Goal: Task Accomplishment & Management: Use online tool/utility

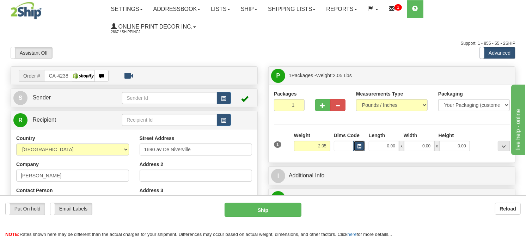
click at [357, 149] on button "button" at bounding box center [359, 146] width 12 height 11
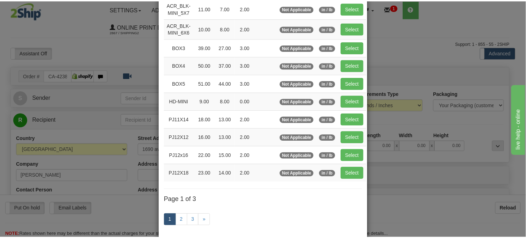
scroll to position [78, 0]
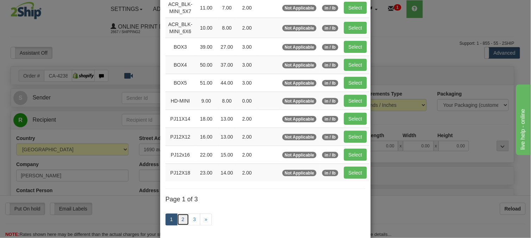
click at [180, 220] on link "2" at bounding box center [183, 220] width 12 height 12
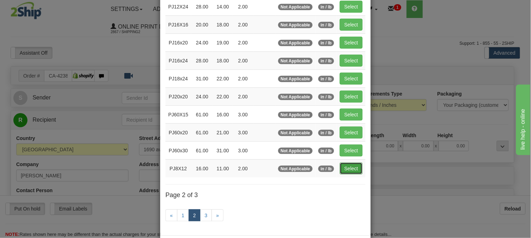
click at [348, 174] on button "Select" at bounding box center [351, 168] width 23 height 12
type input "PJ8X12"
type input "16.00"
type input "11.00"
type input "2.00"
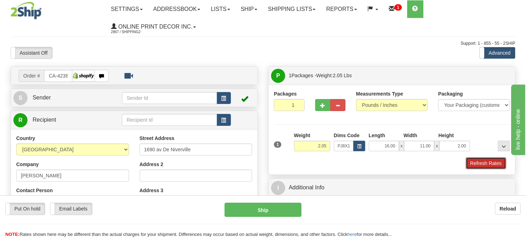
click at [498, 166] on button "Refresh Rates" at bounding box center [486, 163] width 41 height 12
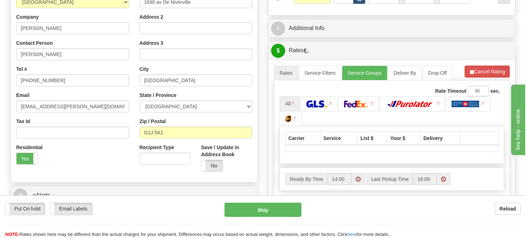
scroll to position [163, 0]
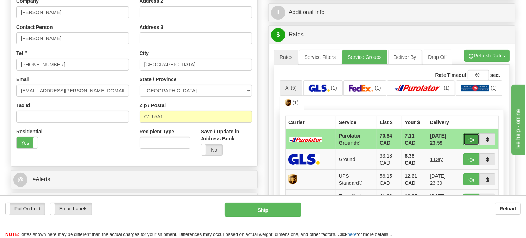
click at [469, 140] on span "button" at bounding box center [471, 139] width 5 height 5
type input "260"
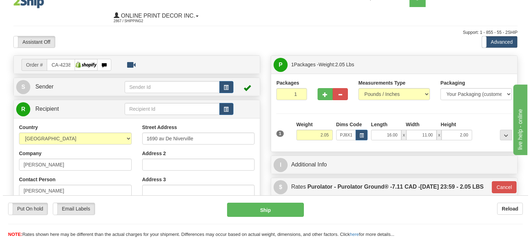
scroll to position [6, 0]
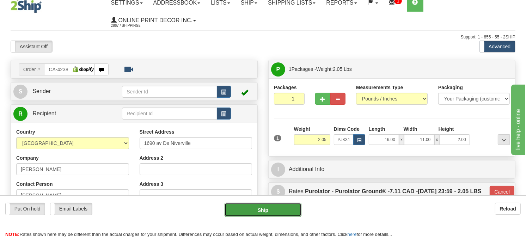
click at [251, 210] on button "Ship" at bounding box center [263, 210] width 77 height 14
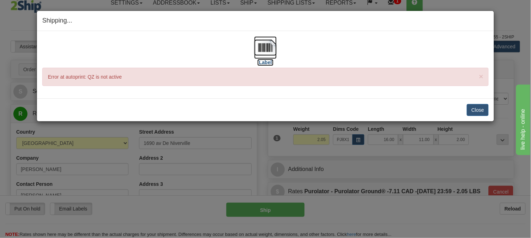
click at [266, 47] on img at bounding box center [265, 47] width 23 height 23
click at [471, 108] on button "Close" at bounding box center [478, 110] width 22 height 12
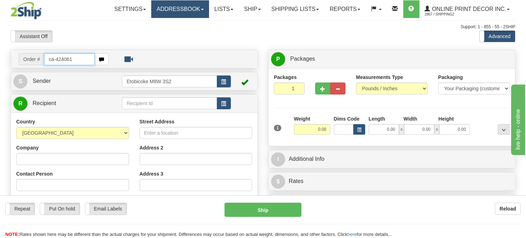
type input "ca-424061"
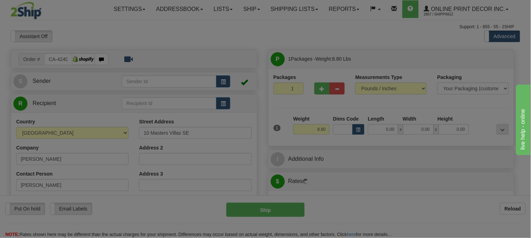
type input "CALGARY"
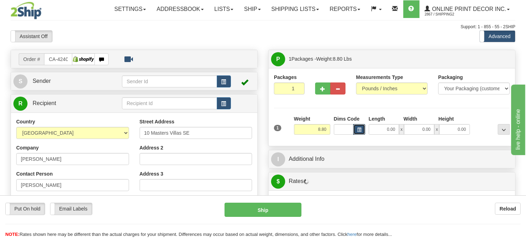
click at [358, 132] on span "button" at bounding box center [359, 130] width 4 height 4
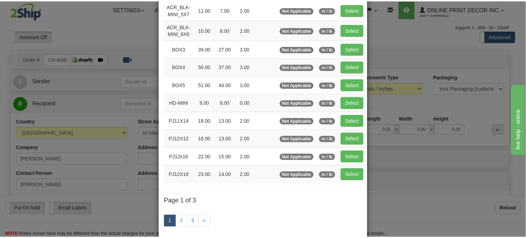
scroll to position [78, 0]
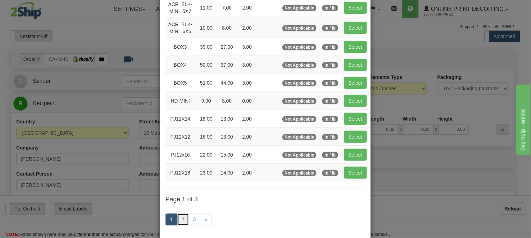
click at [182, 220] on link "2" at bounding box center [183, 220] width 12 height 12
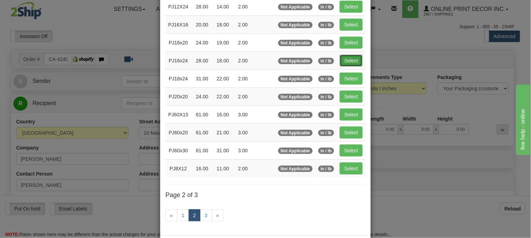
click at [351, 59] on button "Select" at bounding box center [351, 61] width 23 height 12
type input "PJ16x24"
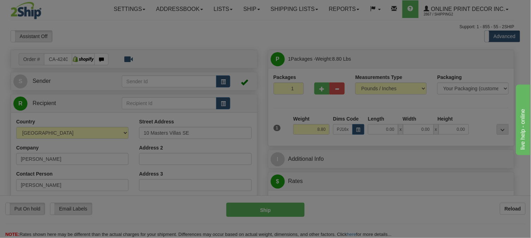
type input "28.00"
type input "18.00"
type input "2.00"
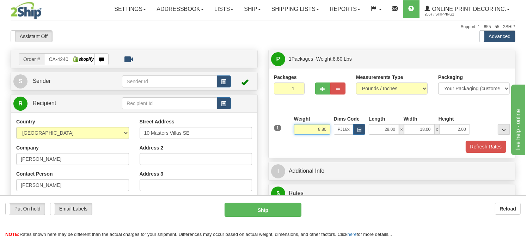
drag, startPoint x: 329, startPoint y: 146, endPoint x: 307, endPoint y: 150, distance: 22.6
click at [307, 135] on input "8.80" at bounding box center [312, 129] width 36 height 11
type input "5.98"
drag, startPoint x: 466, startPoint y: 147, endPoint x: 435, endPoint y: 149, distance: 31.4
click at [435, 135] on div "28.00 x 18.00 x 2.00" at bounding box center [419, 129] width 101 height 11
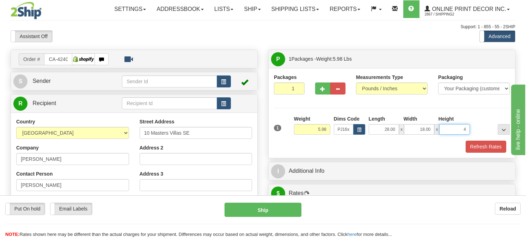
click button "Delete" at bounding box center [0, 0] width 0 height 0
type input "4.00"
click at [323, 91] on span "button" at bounding box center [322, 89] width 5 height 5
radio input "true"
type input "2"
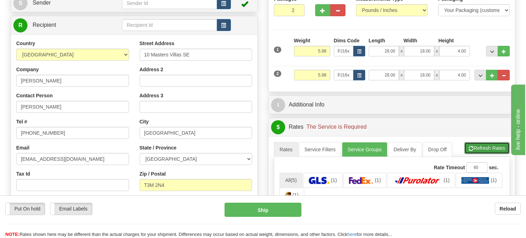
click at [491, 154] on button "Refresh Rates" at bounding box center [486, 148] width 45 height 12
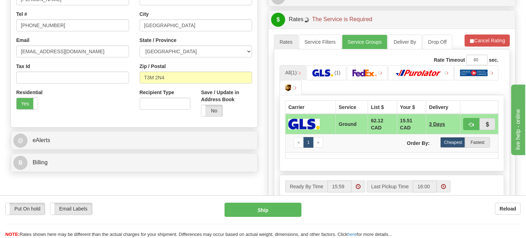
scroll to position [196, 0]
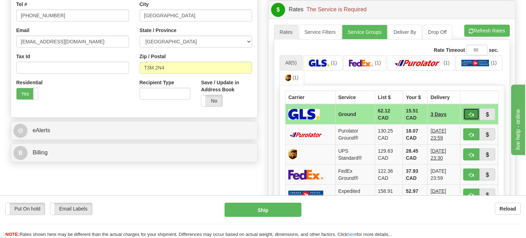
click at [470, 117] on span "button" at bounding box center [471, 114] width 5 height 5
type input "1"
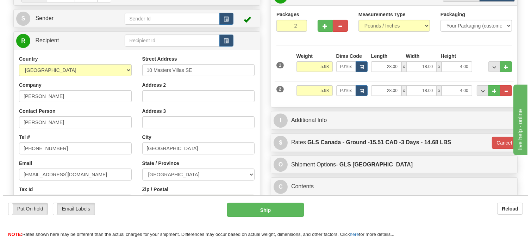
scroll to position [39, 0]
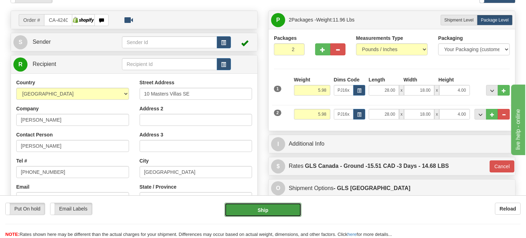
click at [271, 206] on button "Ship" at bounding box center [263, 210] width 77 height 14
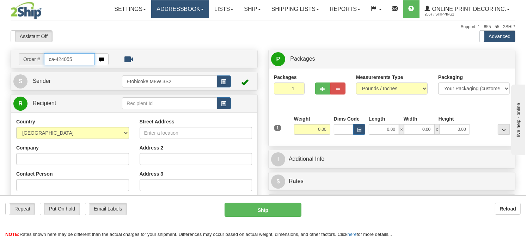
type input "ca-424055"
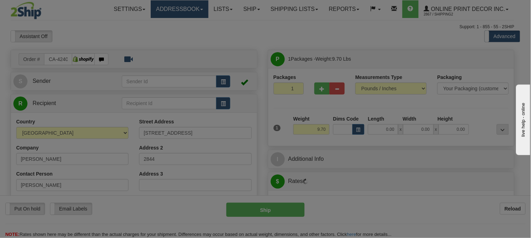
type input "JASPER"
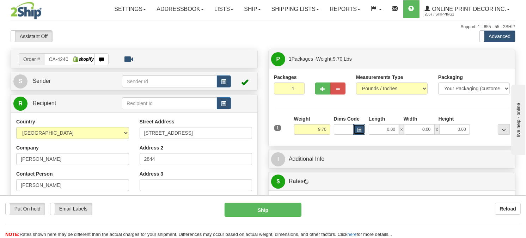
click at [358, 132] on span "button" at bounding box center [359, 130] width 4 height 4
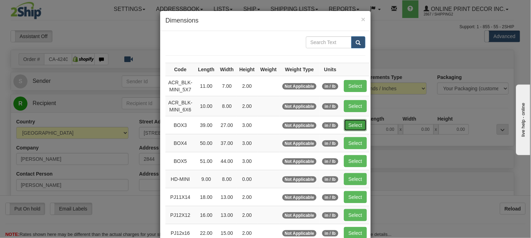
click at [354, 126] on button "Select" at bounding box center [355, 125] width 23 height 12
type input "BOX3"
type input "39.00"
type input "27.00"
type input "3.00"
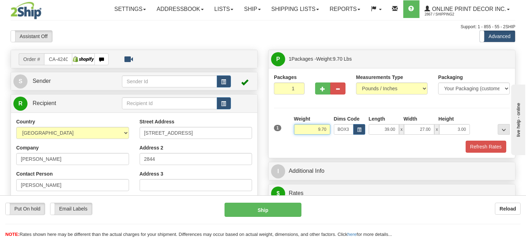
drag, startPoint x: 328, startPoint y: 146, endPoint x: 313, endPoint y: 146, distance: 15.5
click at [313, 135] on input "9.70" at bounding box center [312, 129] width 36 height 11
type input "8.98"
click at [318, 94] on button "button" at bounding box center [322, 88] width 15 height 12
radio input "true"
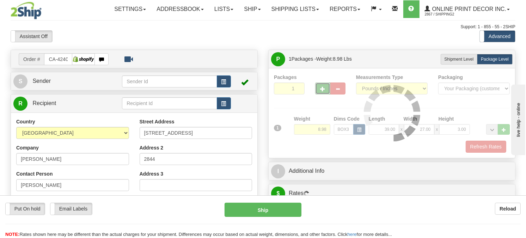
type input "2"
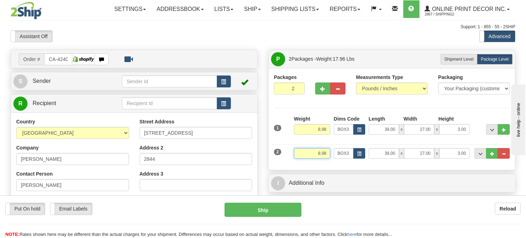
drag, startPoint x: 330, startPoint y: 170, endPoint x: 306, endPoint y: 170, distance: 23.6
click at [306, 159] on input "8.98" at bounding box center [312, 153] width 36 height 11
type input "5.98"
click at [357, 156] on span "button" at bounding box center [359, 154] width 4 height 4
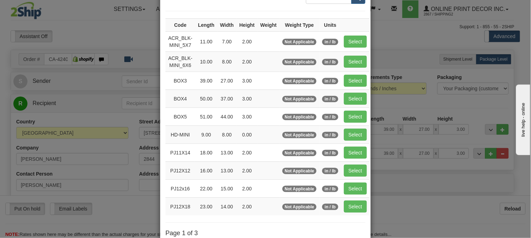
scroll to position [115, 0]
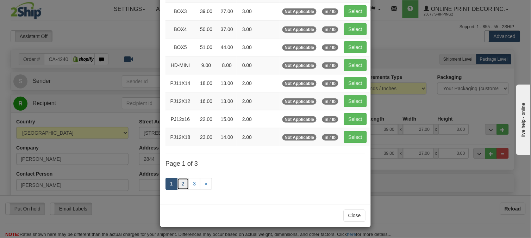
click at [180, 185] on link "2" at bounding box center [183, 184] width 12 height 12
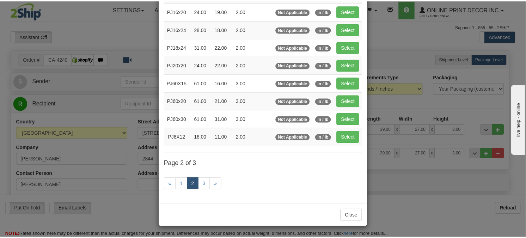
scroll to position [111, 0]
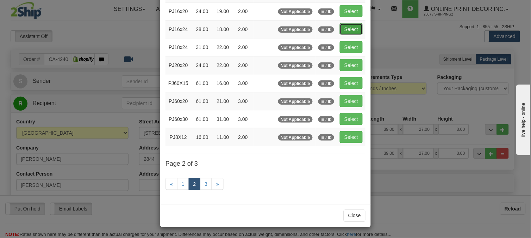
click at [340, 23] on button "Select" at bounding box center [351, 29] width 23 height 12
type input "PJ16x24"
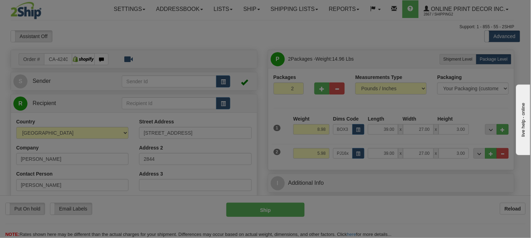
type input "28.00"
type input "18.00"
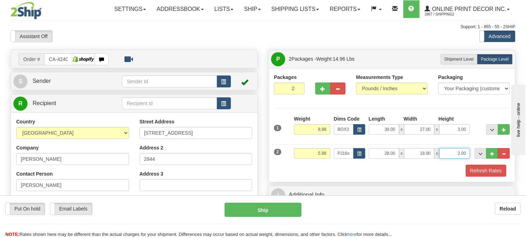
drag, startPoint x: 467, startPoint y: 168, endPoint x: 445, endPoint y: 168, distance: 21.5
click at [445, 159] on input "2.00" at bounding box center [454, 153] width 30 height 11
click button "Delete" at bounding box center [0, 0] width 0 height 0
type input "4.00"
click at [487, 177] on button "Refresh Rates" at bounding box center [486, 171] width 41 height 12
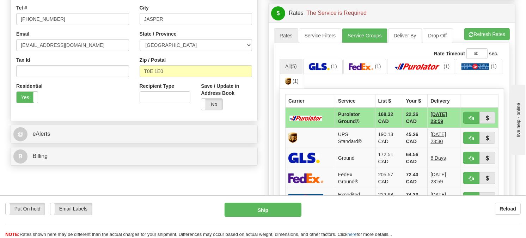
scroll to position [196, 0]
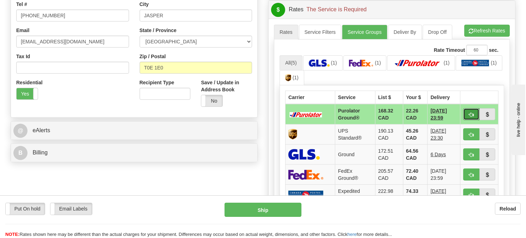
click at [473, 120] on button "button" at bounding box center [471, 114] width 16 height 12
type input "260"
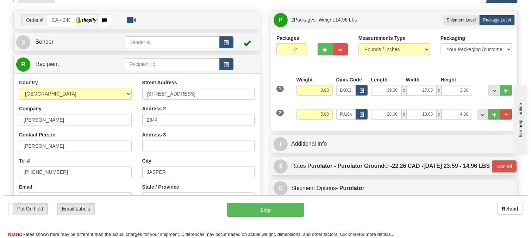
scroll to position [117, 0]
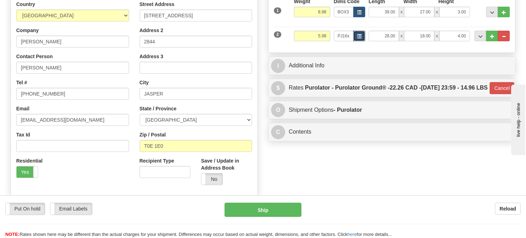
click at [361, 41] on button "button" at bounding box center [359, 36] width 12 height 11
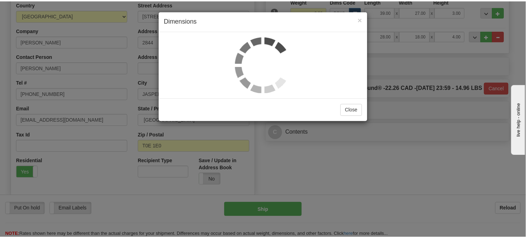
scroll to position [0, 0]
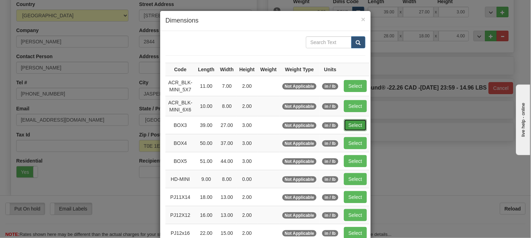
click at [353, 124] on button "Select" at bounding box center [355, 125] width 23 height 12
type input "BOX3"
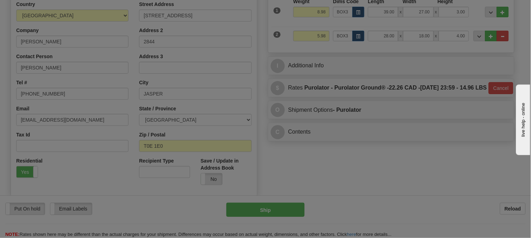
type input "39.00"
type input "27.00"
type input "3.00"
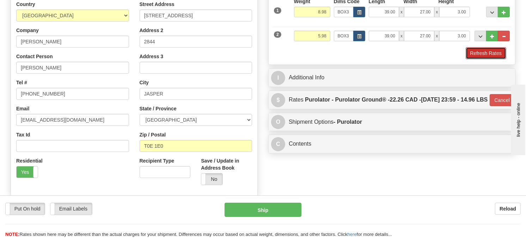
click at [494, 59] on button "Refresh Rates" at bounding box center [486, 53] width 41 height 12
type input "260"
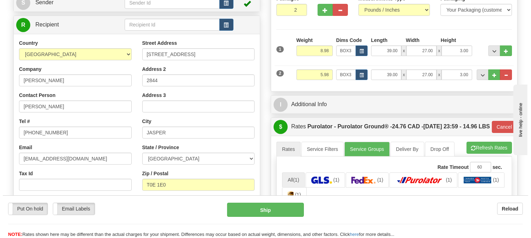
scroll to position [78, 0]
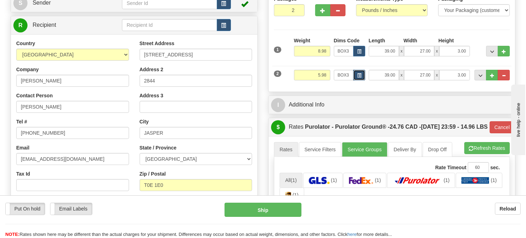
click at [355, 80] on button "button" at bounding box center [359, 75] width 12 height 11
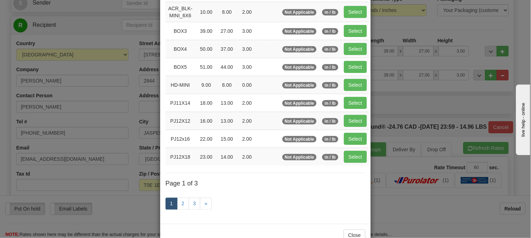
scroll to position [115, 0]
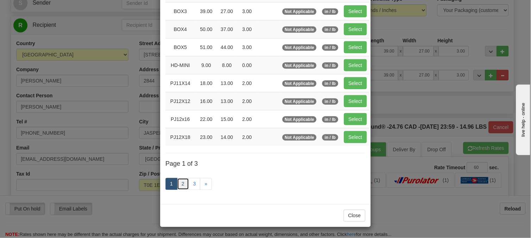
click at [177, 180] on link "2" at bounding box center [183, 184] width 12 height 12
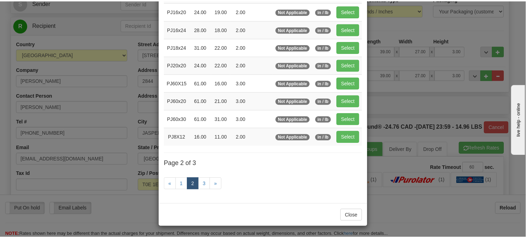
scroll to position [111, 0]
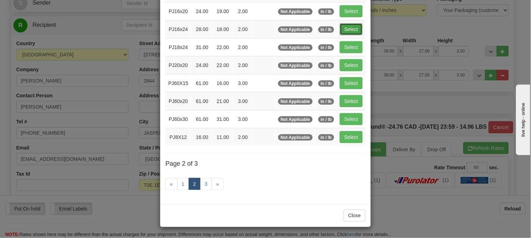
click at [352, 29] on button "Select" at bounding box center [351, 29] width 23 height 12
type input "PJ16x24"
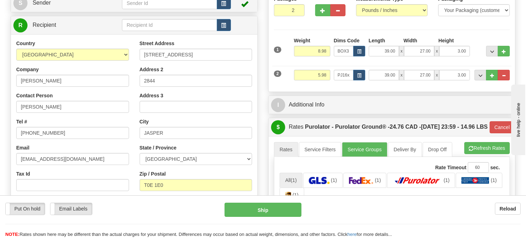
type input "28.00"
type input "18.00"
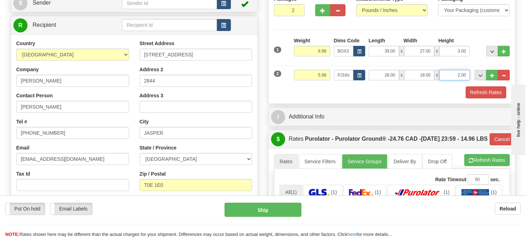
drag, startPoint x: 466, startPoint y: 92, endPoint x: 449, endPoint y: 93, distance: 17.3
click at [449, 80] on input "2.00" at bounding box center [454, 75] width 30 height 11
click button "Delete" at bounding box center [0, 0] width 0 height 0
type input "4.00"
click at [497, 98] on button "Refresh Rates" at bounding box center [486, 92] width 41 height 12
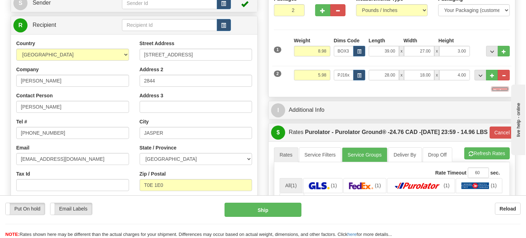
type input "260"
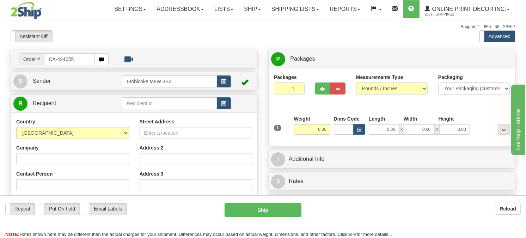
drag, startPoint x: 80, startPoint y: 75, endPoint x: 0, endPoint y: 69, distance: 79.9
click at [0, 69] on html "Training Course Close Toggle navigation Settings Shipping Preferences New Sende…" at bounding box center [263, 119] width 526 height 238
type input "ca-424055"
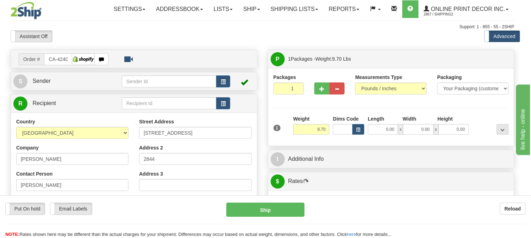
type input "JASPER"
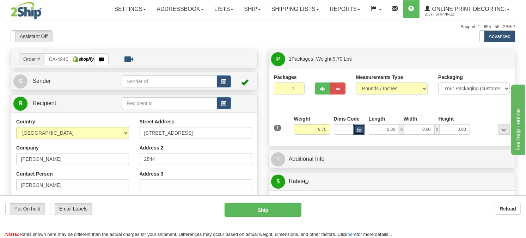
click at [362, 135] on button "button" at bounding box center [359, 129] width 12 height 11
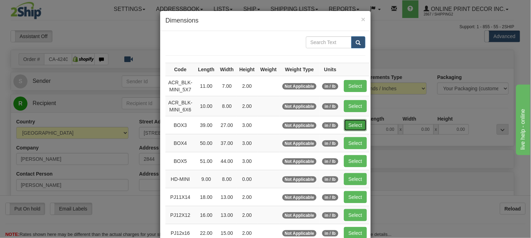
click at [346, 123] on button "Select" at bounding box center [355, 125] width 23 height 12
type input "BOX3"
type input "39.00"
type input "27.00"
type input "3.00"
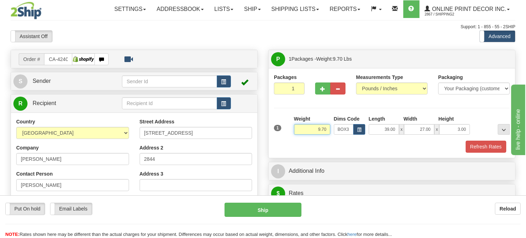
click at [305, 135] on div "Weight 9.70" at bounding box center [312, 124] width 36 height 19
type input "8.98"
click at [320, 91] on span "button" at bounding box center [322, 89] width 5 height 5
radio input "true"
type input "2"
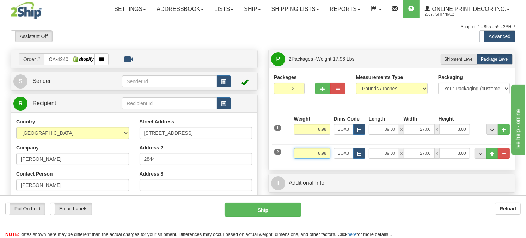
drag, startPoint x: 327, startPoint y: 169, endPoint x: 287, endPoint y: 166, distance: 40.3
click at [287, 164] on div "2 Weight 8.98 Dims Code BOX3 Length Width x" at bounding box center [391, 153] width 239 height 24
type input "5.98"
click at [359, 159] on button "button" at bounding box center [359, 153] width 12 height 11
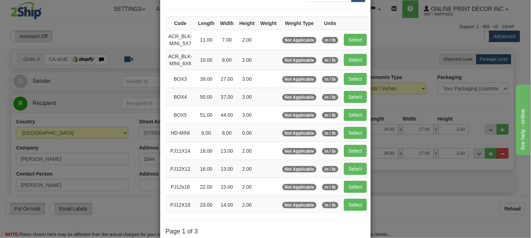
scroll to position [115, 0]
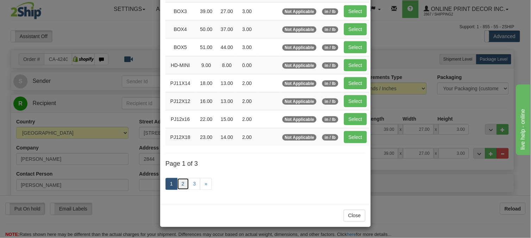
click at [179, 182] on link "2" at bounding box center [183, 184] width 12 height 12
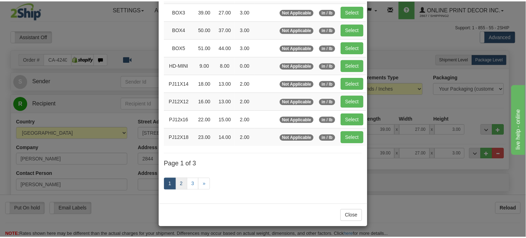
scroll to position [111, 0]
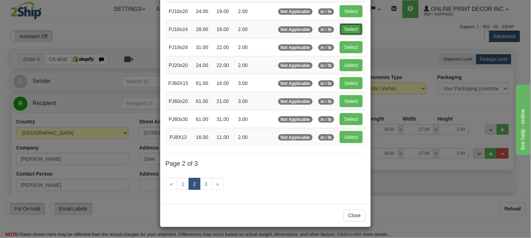
click at [340, 29] on button "Select" at bounding box center [351, 29] width 23 height 12
type input "PJ16x24"
type input "28.00"
type input "18.00"
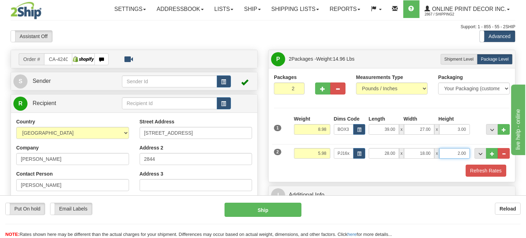
drag, startPoint x: 450, startPoint y: 171, endPoint x: 445, endPoint y: 173, distance: 5.4
click at [445, 159] on input "2.00" at bounding box center [454, 153] width 30 height 11
click button "Delete" at bounding box center [0, 0] width 0 height 0
type input "4.00"
click at [467, 122] on div "Packages 2 2 Measurements Type" at bounding box center [392, 125] width 236 height 103
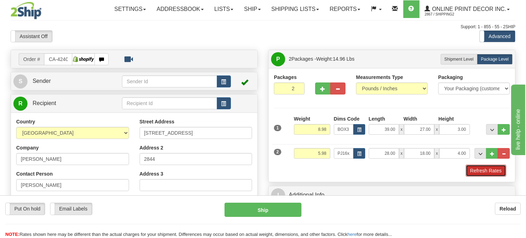
click at [492, 177] on button "Refresh Rates" at bounding box center [486, 171] width 41 height 12
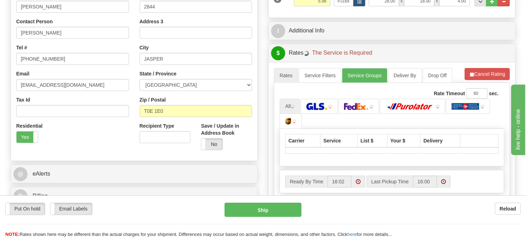
scroll to position [196, 0]
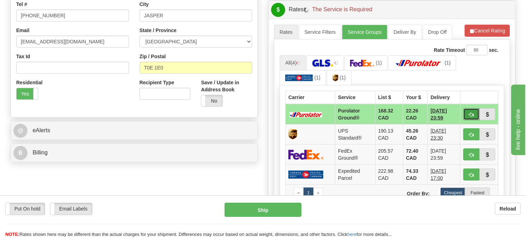
drag, startPoint x: 469, startPoint y: 125, endPoint x: 469, endPoint y: 129, distance: 3.9
click at [469, 117] on span "button" at bounding box center [471, 114] width 5 height 5
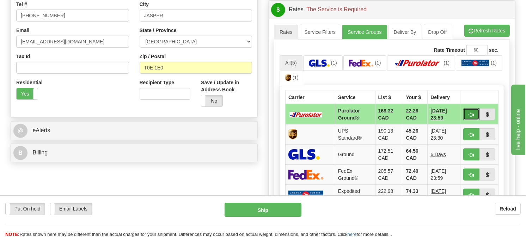
click at [469, 117] on span "button" at bounding box center [471, 114] width 5 height 5
type input "260"
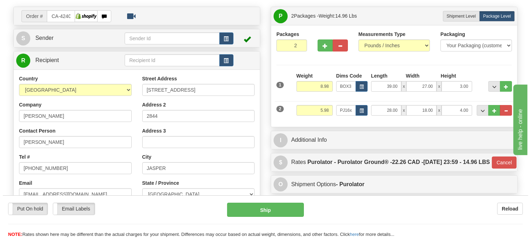
scroll to position [39, 0]
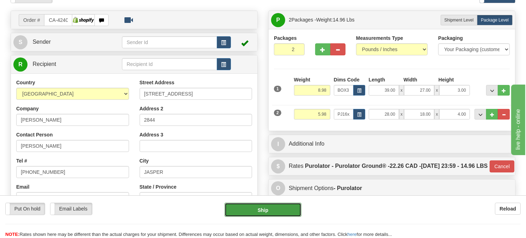
click at [292, 213] on button "Ship" at bounding box center [263, 210] width 77 height 14
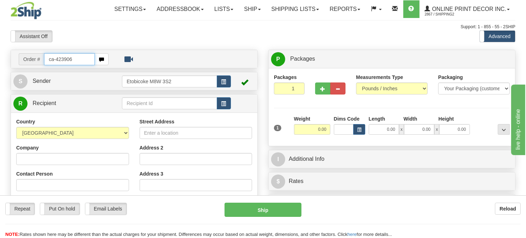
type input "ca-423906"
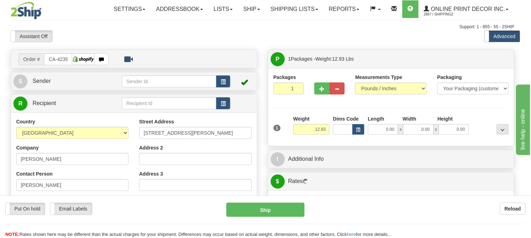
type input "ESPANOLA"
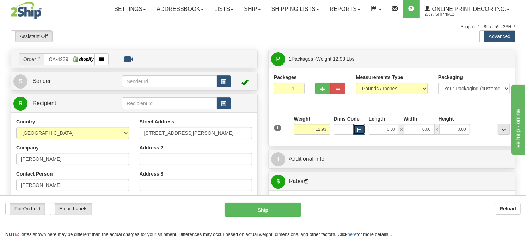
click at [358, 132] on span "button" at bounding box center [359, 130] width 4 height 4
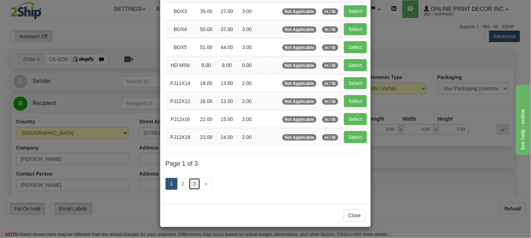
click at [190, 182] on link "3" at bounding box center [195, 184] width 12 height 12
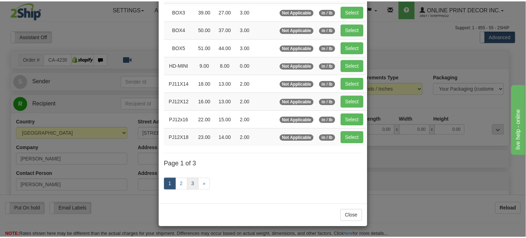
scroll to position [81, 0]
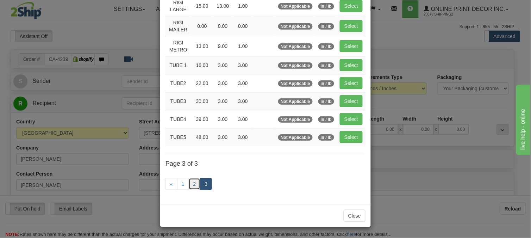
click at [189, 181] on link "2" at bounding box center [195, 184] width 12 height 12
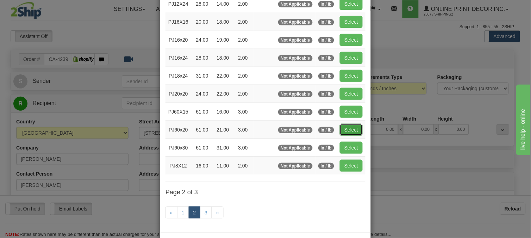
click at [342, 130] on button "Select" at bounding box center [351, 130] width 23 height 12
type input "PJ60x20"
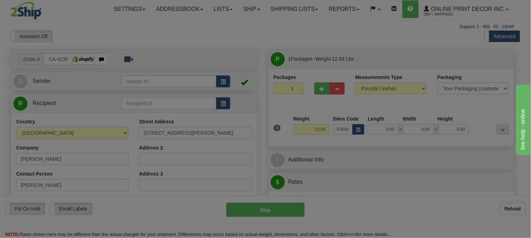
type input "61.00"
type input "21.00"
type input "3.00"
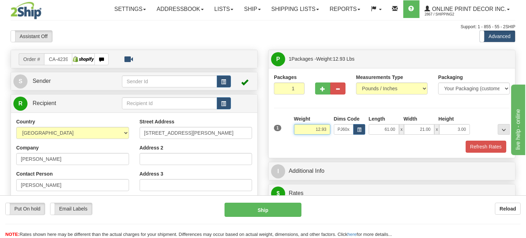
drag, startPoint x: 328, startPoint y: 146, endPoint x: 308, endPoint y: 147, distance: 20.5
click at [308, 135] on input "12.93" at bounding box center [312, 129] width 36 height 11
type input "17.98"
click at [472, 153] on button "Refresh Rates" at bounding box center [486, 147] width 41 height 12
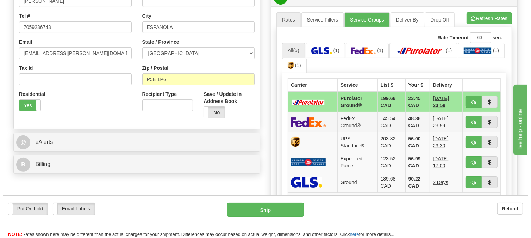
scroll to position [196, 0]
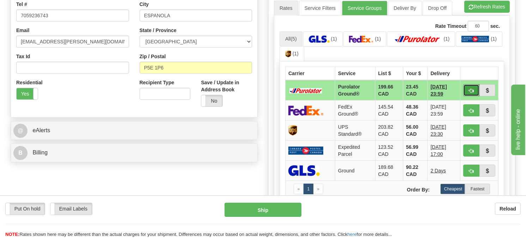
click at [474, 96] on button "button" at bounding box center [471, 90] width 16 height 12
type input "260"
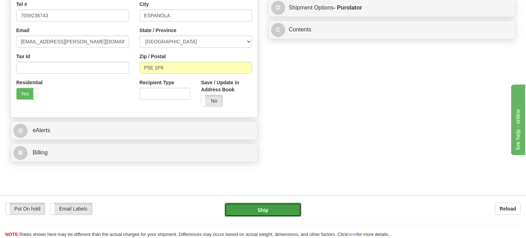
click at [294, 203] on button "Ship" at bounding box center [263, 210] width 77 height 14
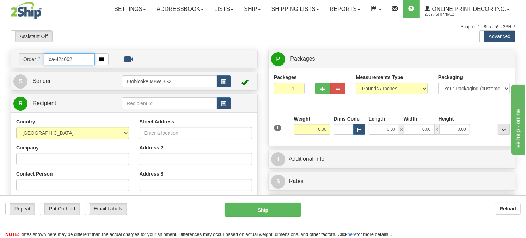
type input "ca-424062"
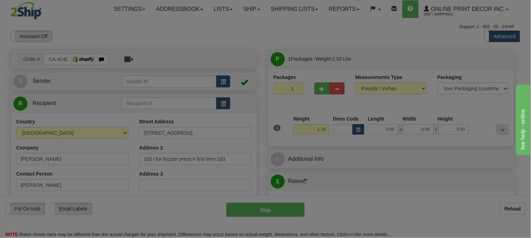
type input "[GEOGRAPHIC_DATA]"
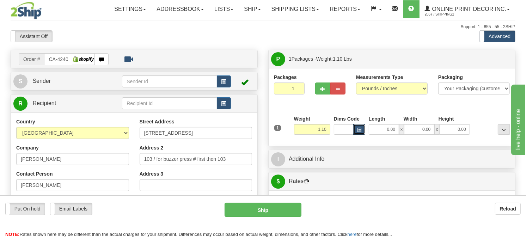
click at [359, 132] on span "button" at bounding box center [359, 130] width 4 height 4
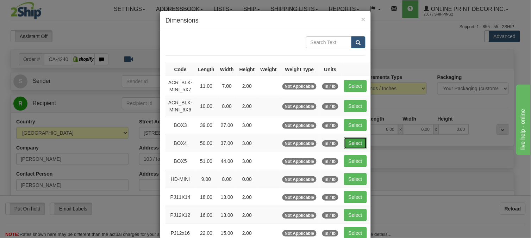
click at [345, 142] on button "Select" at bounding box center [355, 143] width 23 height 12
type input "BOX4"
type input "50.00"
type input "37.00"
type input "3.00"
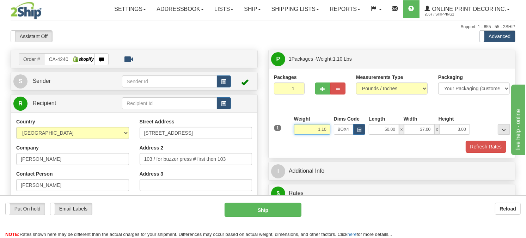
drag, startPoint x: 330, startPoint y: 147, endPoint x: 305, endPoint y: 148, distance: 24.7
click at [305, 135] on input "1.10" at bounding box center [312, 129] width 36 height 11
type input "13.98"
click at [486, 153] on button "Refresh Rates" at bounding box center [486, 147] width 41 height 12
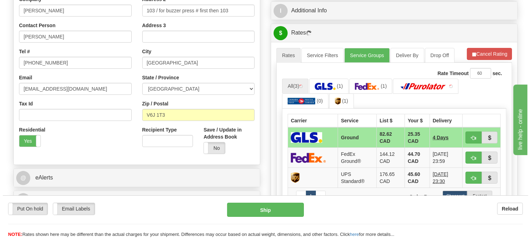
scroll to position [196, 0]
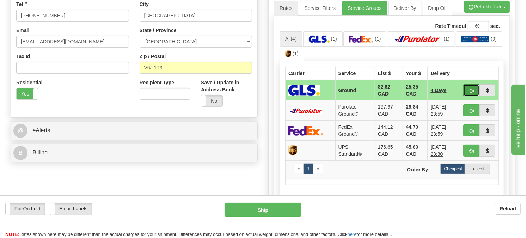
click at [473, 93] on span "button" at bounding box center [471, 90] width 5 height 5
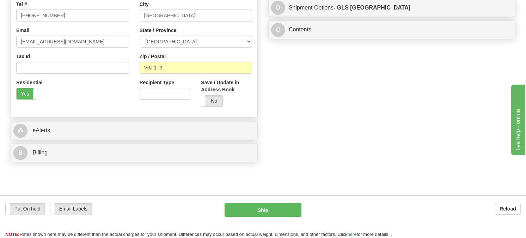
type input "1"
click at [298, 211] on button "Ship" at bounding box center [263, 210] width 77 height 14
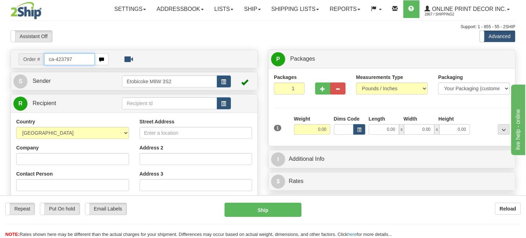
type input "ca-423797"
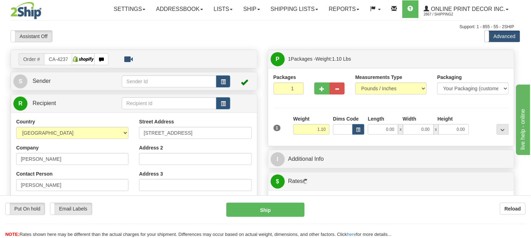
type input "[GEOGRAPHIC_DATA]"
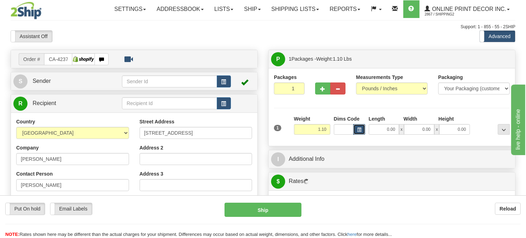
click at [362, 135] on button "button" at bounding box center [359, 129] width 12 height 11
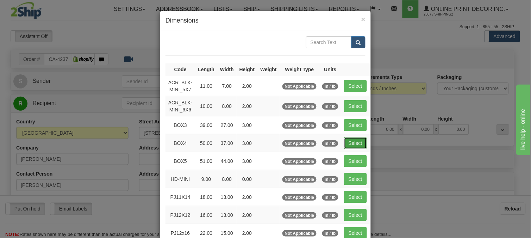
click at [353, 141] on button "Select" at bounding box center [355, 143] width 23 height 12
type input "BOX4"
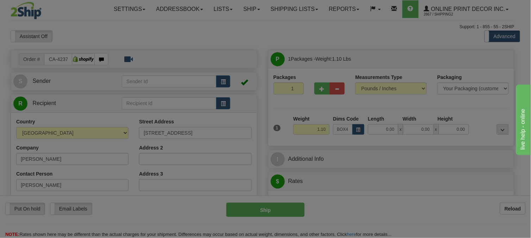
type input "50.00"
type input "37.00"
type input "3.00"
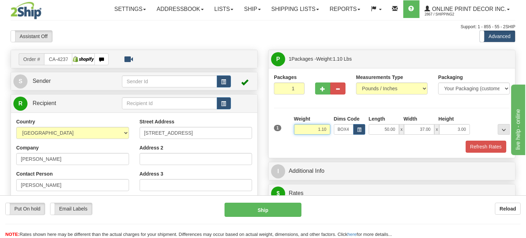
drag, startPoint x: 330, startPoint y: 146, endPoint x: 311, endPoint y: 145, distance: 19.4
click at [311, 135] on input "1.10" at bounding box center [312, 129] width 36 height 11
type input "13.98"
click at [485, 153] on button "Refresh Rates" at bounding box center [486, 147] width 41 height 12
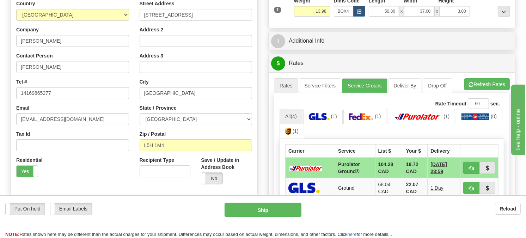
scroll to position [156, 0]
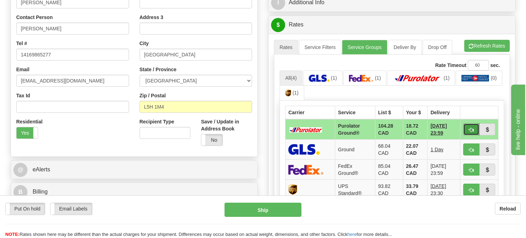
click at [468, 135] on button "button" at bounding box center [471, 129] width 16 height 12
type input "260"
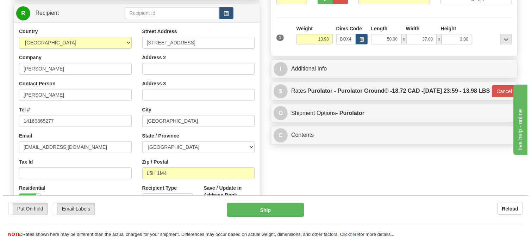
scroll to position [0, 0]
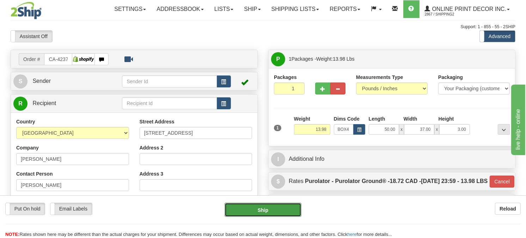
click at [277, 214] on button "Ship" at bounding box center [263, 210] width 77 height 14
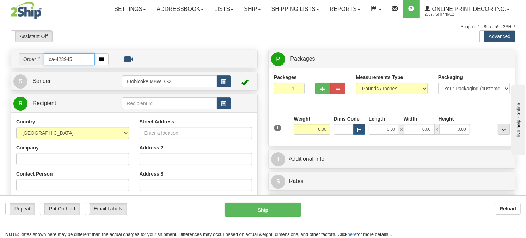
type input "ca-423945"
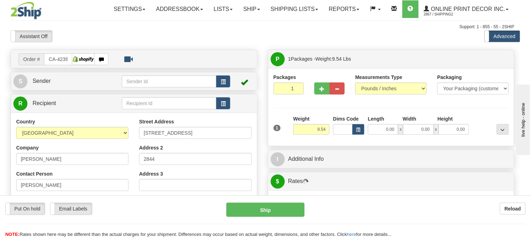
type input "JASPER"
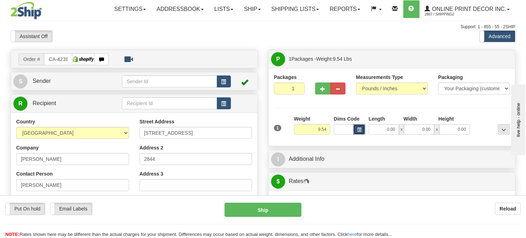
click at [360, 132] on span "button" at bounding box center [359, 130] width 4 height 4
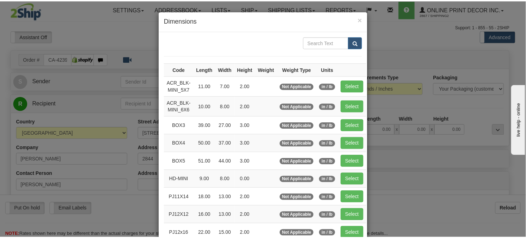
scroll to position [39, 0]
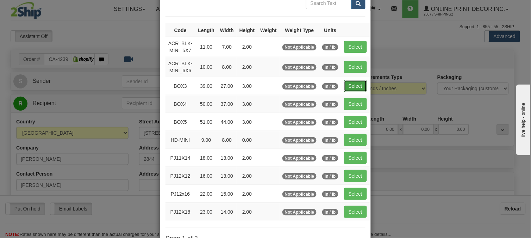
click at [350, 85] on button "Select" at bounding box center [355, 86] width 23 height 12
type input "BOX3"
type input "39.00"
type input "27.00"
type input "3.00"
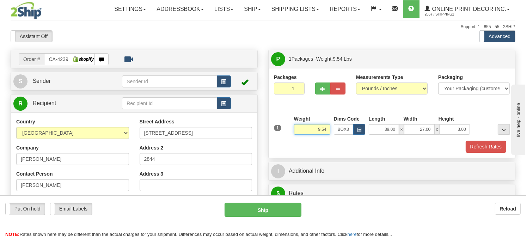
drag, startPoint x: 328, startPoint y: 146, endPoint x: 280, endPoint y: 146, distance: 48.3
click at [280, 140] on div "1 Weight 9.54 Dims Code BOX3" at bounding box center [391, 127] width 239 height 25
type input "11.98"
click at [475, 153] on button "Refresh Rates" at bounding box center [486, 147] width 41 height 12
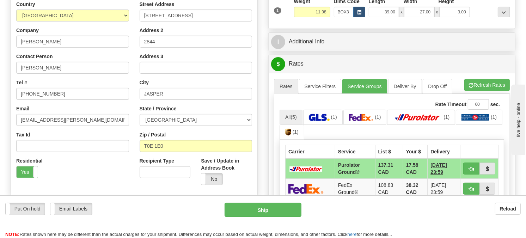
scroll to position [156, 0]
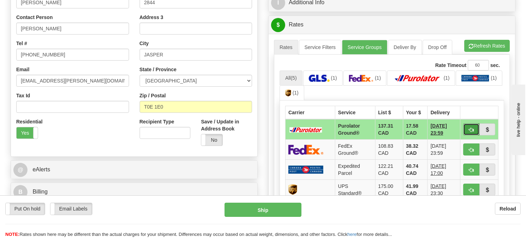
click at [470, 132] on span "button" at bounding box center [471, 130] width 5 height 5
type input "260"
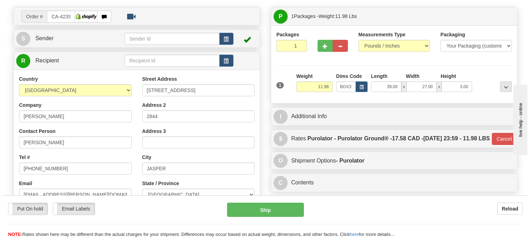
scroll to position [39, 0]
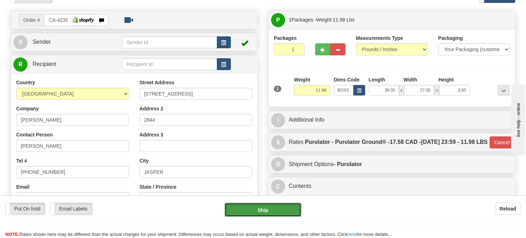
click at [276, 208] on button "Ship" at bounding box center [263, 210] width 77 height 14
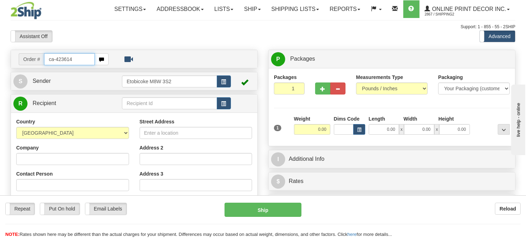
type input "ca-423614"
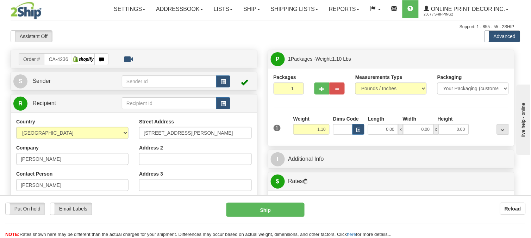
type input "WATERLOO"
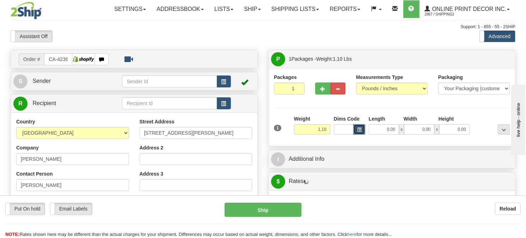
click at [354, 135] on button "button" at bounding box center [359, 129] width 12 height 11
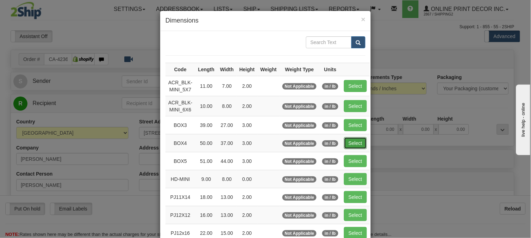
click at [346, 144] on button "Select" at bounding box center [355, 143] width 23 height 12
type input "BOX4"
type input "50.00"
type input "37.00"
type input "3.00"
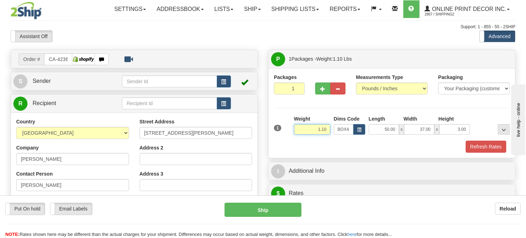
drag, startPoint x: 326, startPoint y: 147, endPoint x: 291, endPoint y: 145, distance: 35.6
click at [291, 140] on div "1 Weight 1.10 Dims Code BOX4" at bounding box center [391, 127] width 239 height 25
type input "13.98"
click at [502, 153] on button "Refresh Rates" at bounding box center [486, 147] width 41 height 12
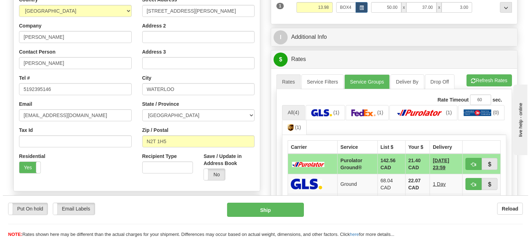
scroll to position [156, 0]
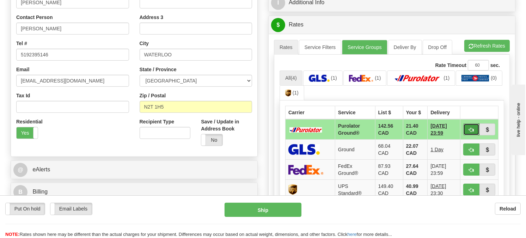
click at [469, 132] on span "button" at bounding box center [471, 130] width 5 height 5
type input "260"
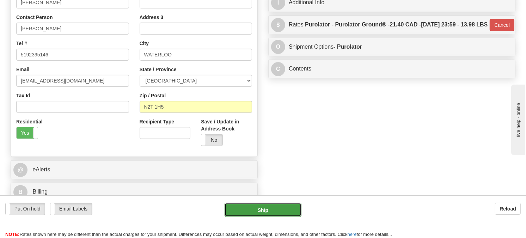
click at [270, 206] on button "Ship" at bounding box center [263, 210] width 77 height 14
